Goal: Task Accomplishment & Management: Check status

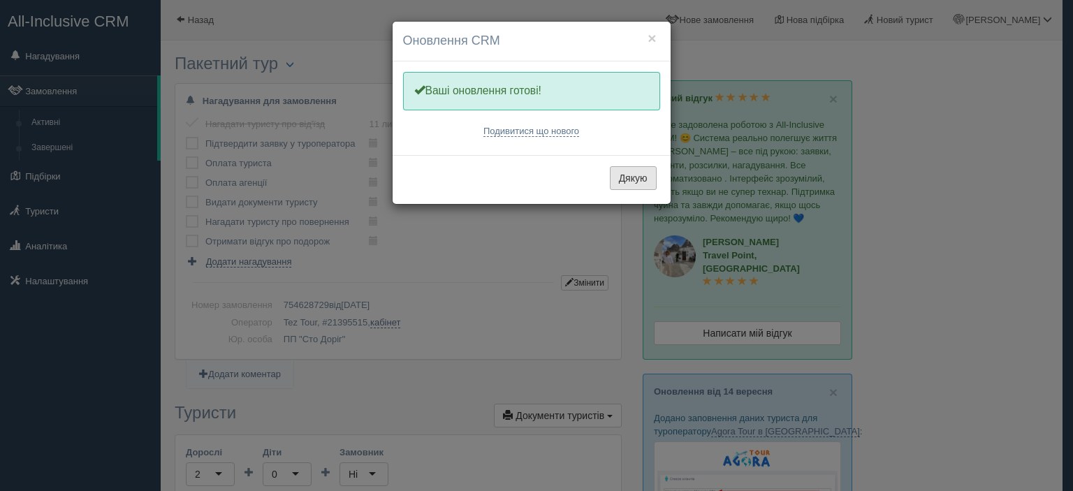
click at [635, 184] on button "Дякую" at bounding box center [633, 178] width 47 height 24
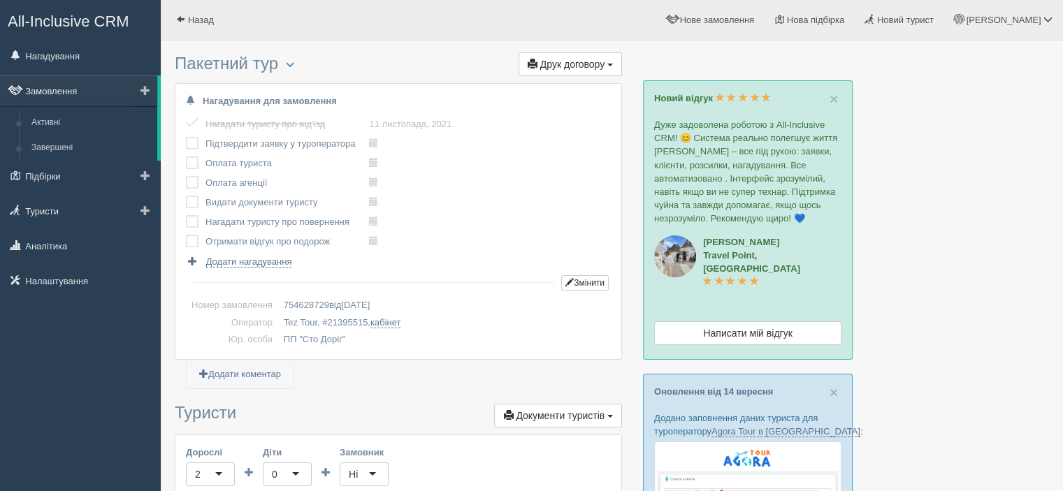
click at [74, 94] on link "Замовлення" at bounding box center [78, 90] width 157 height 31
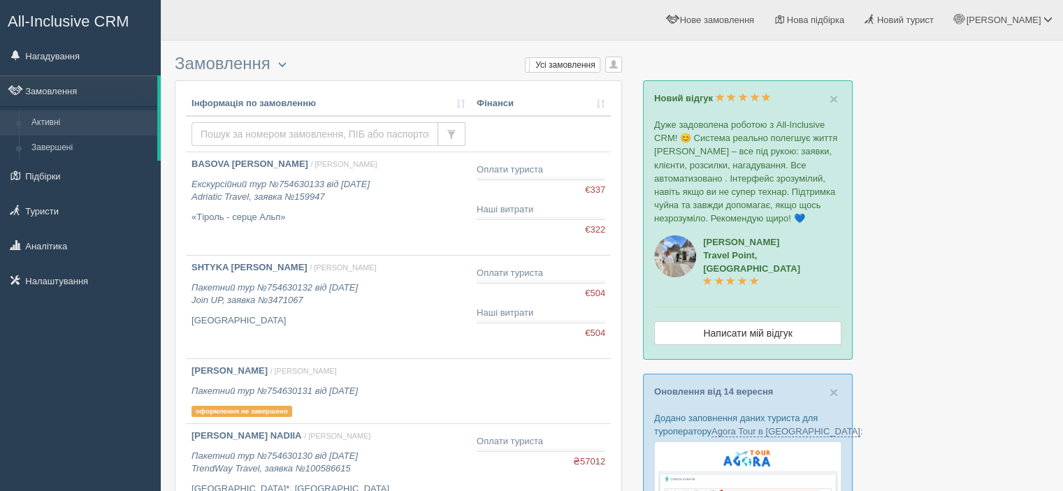
click at [291, 130] on input "text" at bounding box center [314, 134] width 247 height 24
paste input "[PERSON_NAME] / [PERSON_NAME]"
click at [252, 129] on input "[PERSON_NAME] / [PERSON_NAME]" at bounding box center [314, 134] width 247 height 24
type input "[PERSON_NAME]"
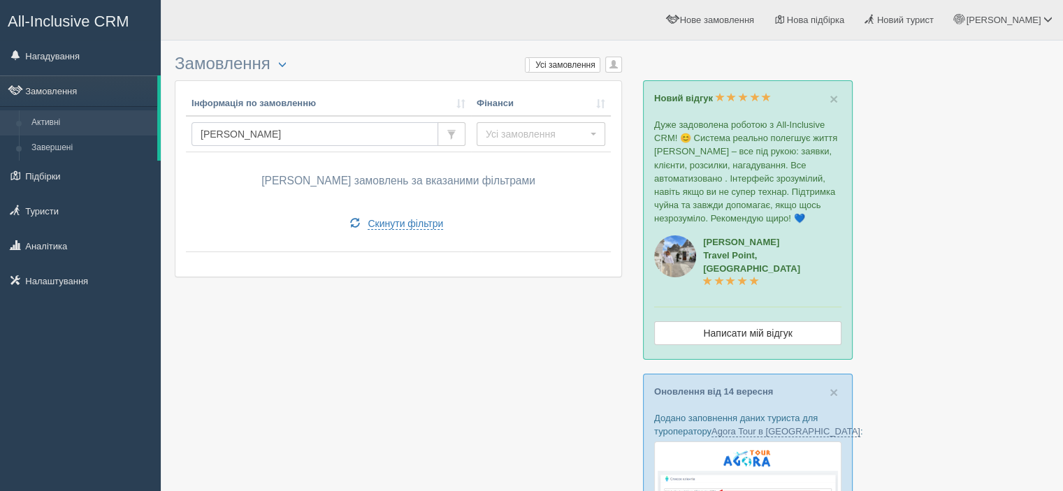
drag, startPoint x: 248, startPoint y: 130, endPoint x: 260, endPoint y: 145, distance: 18.9
click at [249, 132] on input "[PERSON_NAME]" at bounding box center [314, 134] width 247 height 24
click at [271, 133] on input "[PERSON_NAME]" at bounding box center [314, 134] width 247 height 24
type input "ROUSSEL"
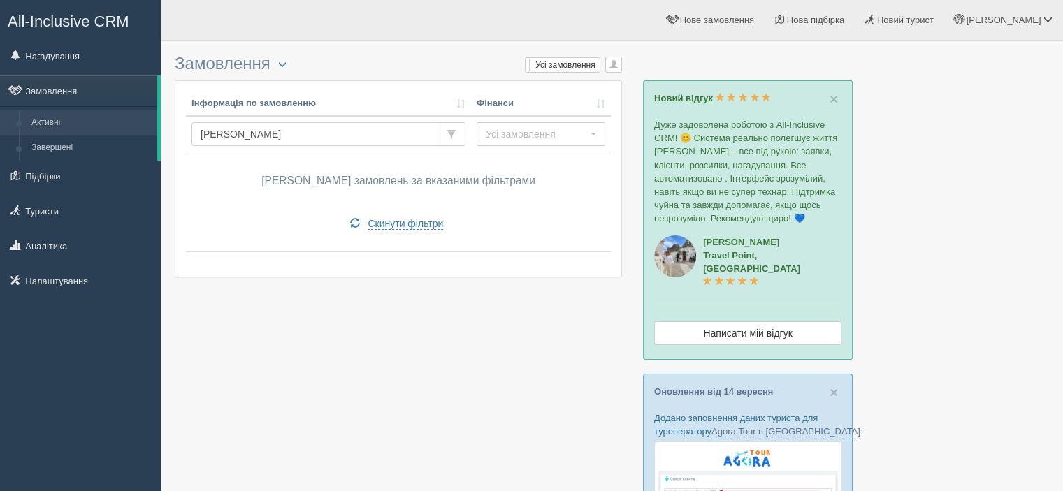
click at [232, 124] on input "ROUSSEL" at bounding box center [314, 134] width 247 height 24
